Goal: Check status

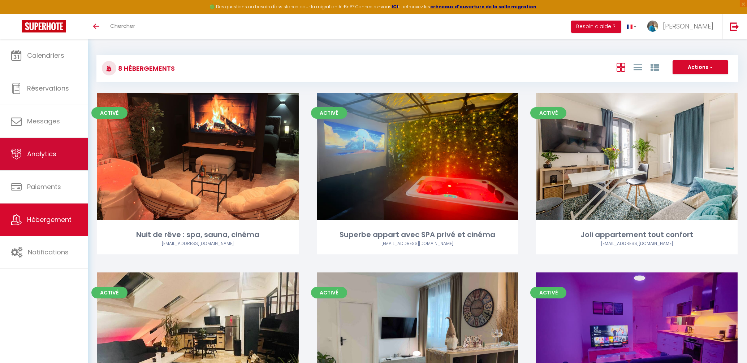
click at [34, 157] on span "Analytics" at bounding box center [41, 154] width 29 height 9
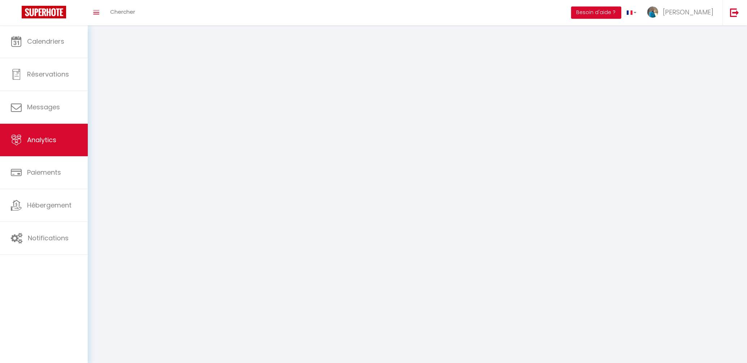
select select "2025"
select select "9"
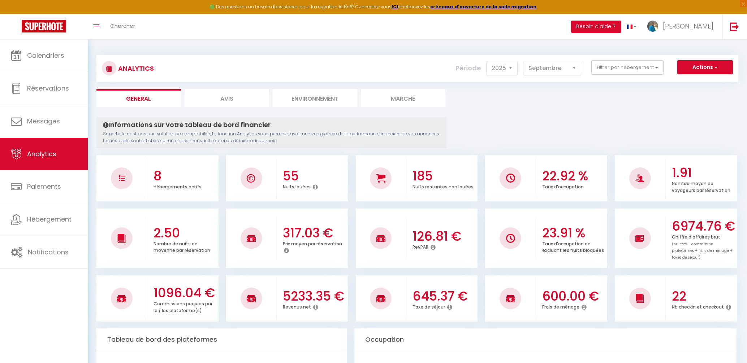
click at [226, 100] on li "Avis" at bounding box center [227, 98] width 85 height 18
select select "2025"
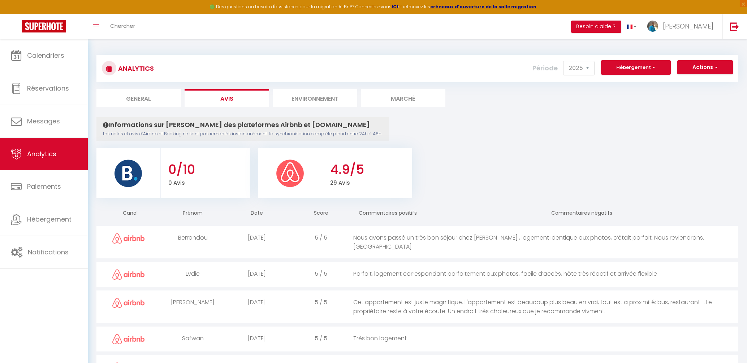
click at [154, 98] on li "General" at bounding box center [138, 98] width 85 height 18
select select "2025"
select select "9"
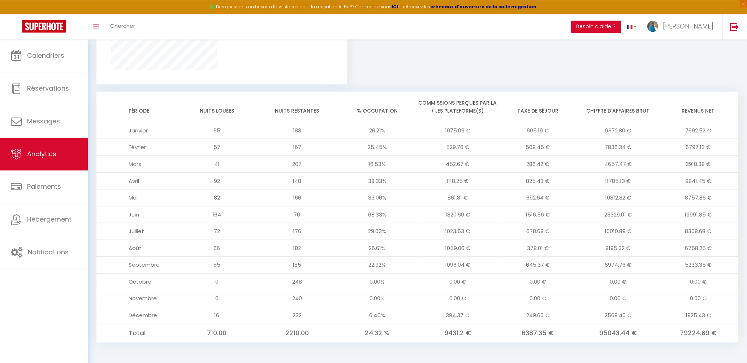
scroll to position [540, 0]
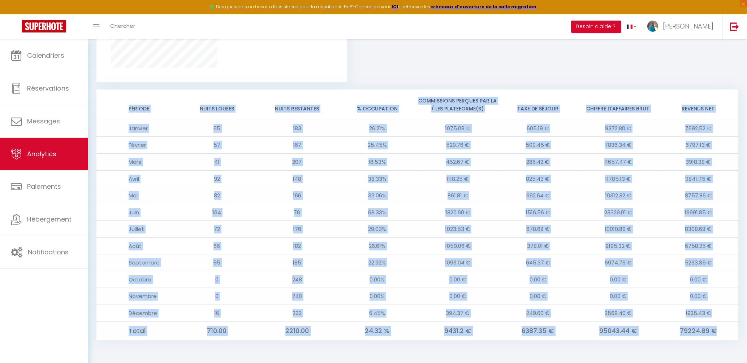
drag, startPoint x: 719, startPoint y: 329, endPoint x: 112, endPoint y: 100, distance: 648.8
click at [112, 100] on table "Période Nuits louées Nuits restantes % Occupation Commissions perçues par la / …" at bounding box center [417, 215] width 642 height 251
click at [711, 330] on td "79224.89 €" at bounding box center [698, 331] width 80 height 18
drag, startPoint x: 130, startPoint y: 105, endPoint x: 717, endPoint y: 330, distance: 628.4
click at [717, 330] on table "Période Nuits louées Nuits restantes % Occupation Commissions perçues par la / …" at bounding box center [417, 215] width 642 height 251
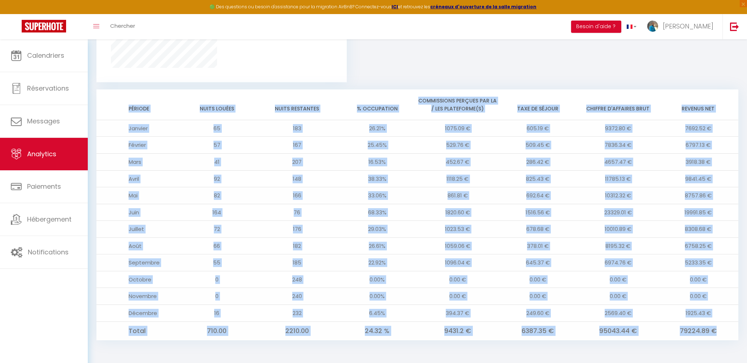
click at [225, 112] on th "Nuits louées" at bounding box center [217, 105] width 80 height 31
drag, startPoint x: 126, startPoint y: 108, endPoint x: 718, endPoint y: 334, distance: 633.9
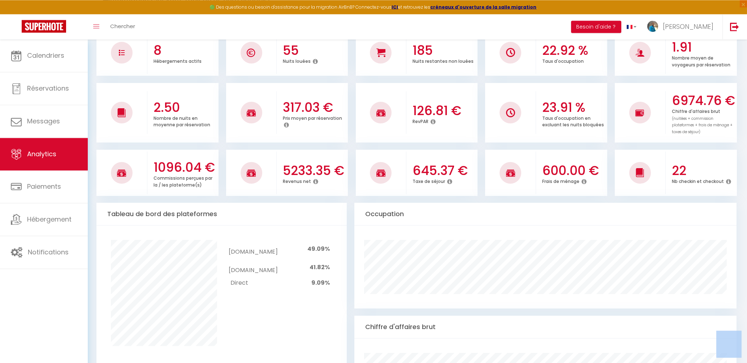
scroll to position [113, 0]
